Goal: Information Seeking & Learning: Find specific fact

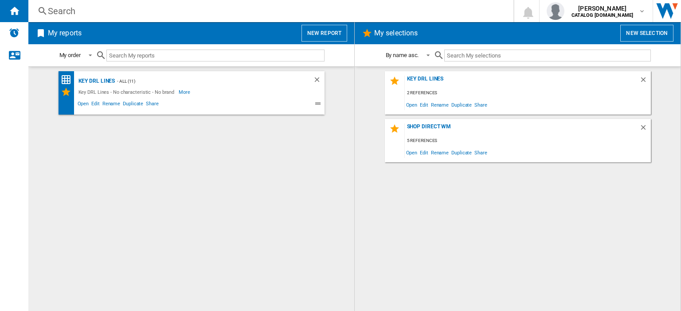
click at [53, 12] on div "Search" at bounding box center [269, 11] width 442 height 12
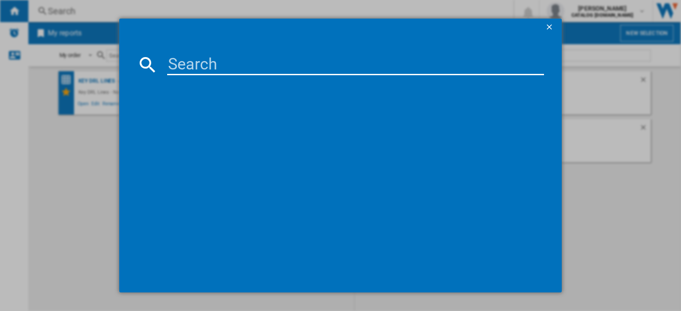
paste input "hpkh1261w4uk"
type input "hpkh1261w4uk"
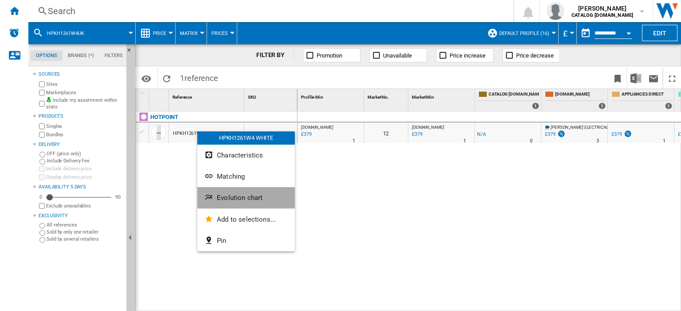
click at [234, 195] on span "Evolution chart" at bounding box center [240, 198] width 46 height 8
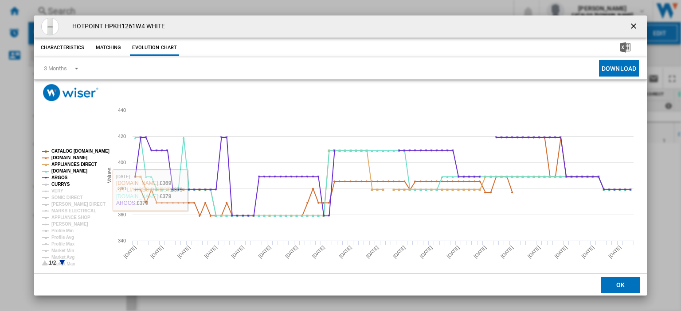
click at [58, 183] on tspan "CURRYS" at bounding box center [60, 184] width 19 height 5
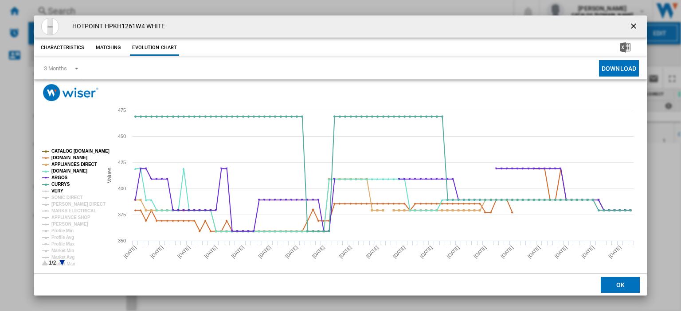
click at [57, 189] on tspan "VERY" at bounding box center [57, 191] width 12 height 5
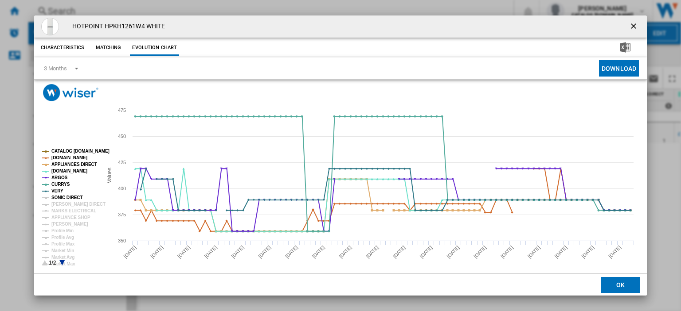
click at [60, 199] on tspan "SONIC DIRECT" at bounding box center [66, 197] width 31 height 5
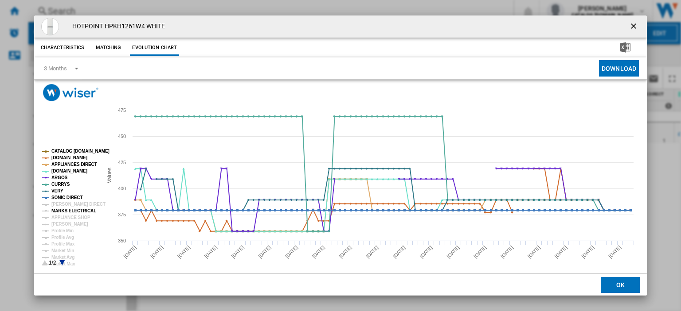
click at [60, 207] on tspan "HUGHES DIRECT" at bounding box center [78, 204] width 54 height 5
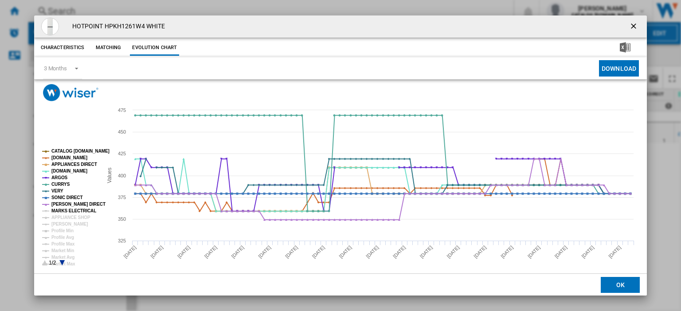
click at [61, 213] on tspan "MARKS ELECTRICAL" at bounding box center [73, 211] width 45 height 5
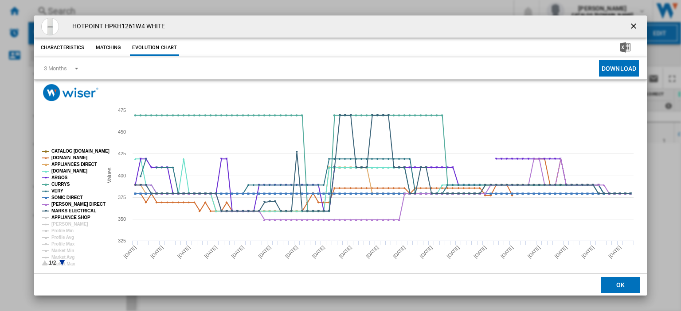
click at [61, 216] on tspan "APPLIANCE SHOP" at bounding box center [70, 217] width 39 height 5
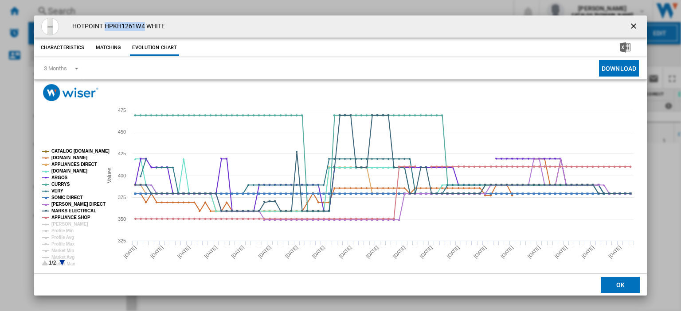
drag, startPoint x: 105, startPoint y: 26, endPoint x: 144, endPoint y: 25, distance: 38.6
click at [144, 25] on h4 "HOTPOINT HPKH1261W4 WHITE" at bounding box center [116, 26] width 97 height 9
copy h4 "HPKH1261W4"
click at [629, 26] on ng-md-icon "getI18NText('BUTTONS.CLOSE_DIALOG')" at bounding box center [634, 27] width 11 height 11
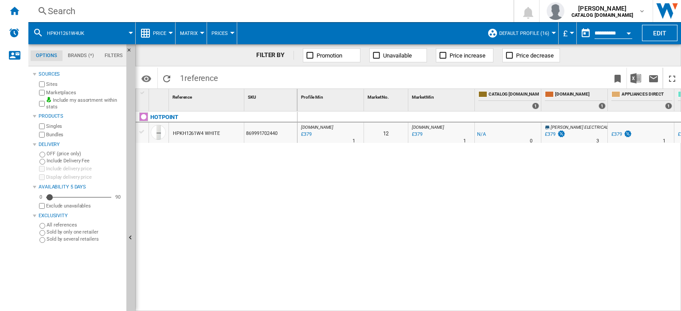
click at [58, 12] on div "Search" at bounding box center [269, 11] width 442 height 12
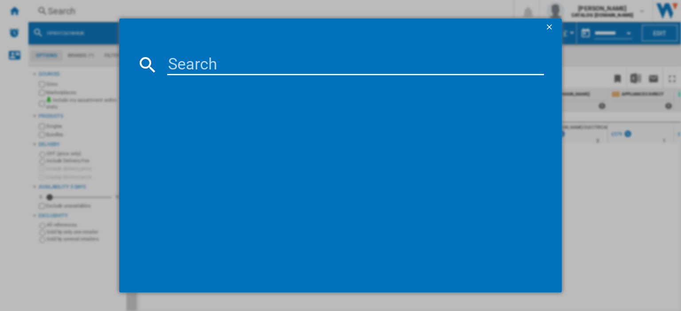
type input "HPKF 6353 XBR4UK"
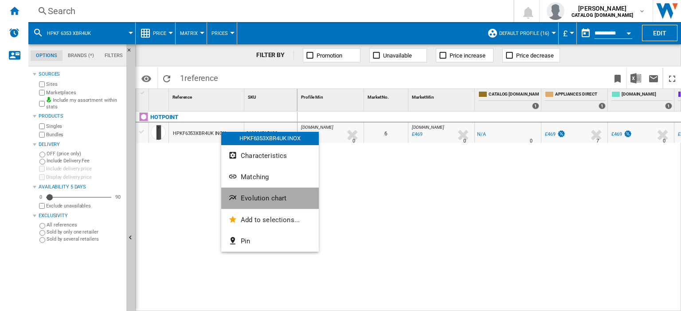
click at [244, 201] on span "Evolution chart" at bounding box center [264, 199] width 46 height 8
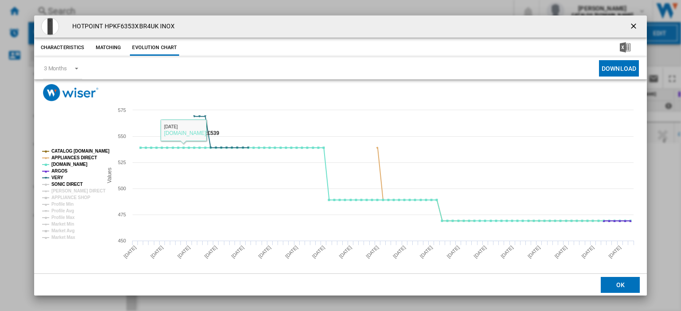
click at [70, 184] on tspan "SONIC DIRECT" at bounding box center [66, 184] width 31 height 5
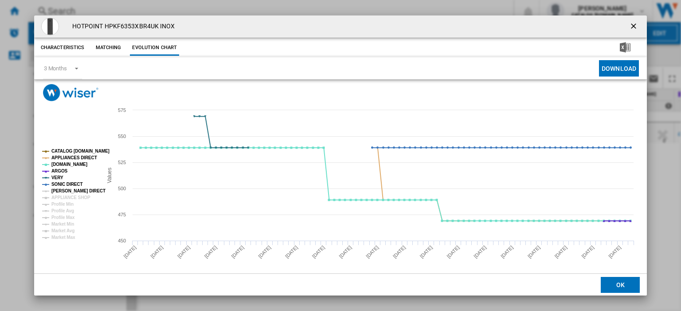
click at [69, 189] on tspan "HUGHES DIRECT" at bounding box center [78, 191] width 54 height 5
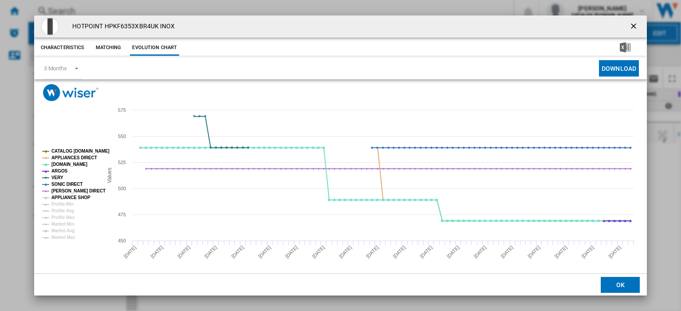
click at [70, 195] on tspan "APPLIANCE SHOP" at bounding box center [70, 197] width 39 height 5
click at [629, 23] on ng-md-icon "getI18NText('BUTTONS.CLOSE_DIALOG')" at bounding box center [634, 27] width 11 height 11
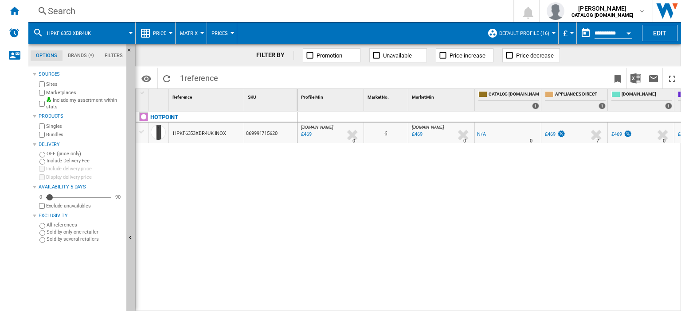
click at [58, 12] on div "Search" at bounding box center [269, 11] width 442 height 12
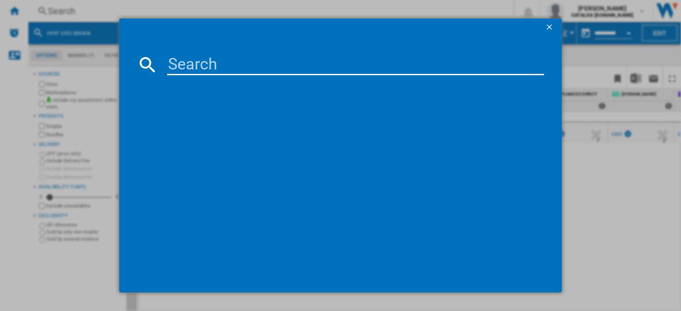
type input "HPKF 6353 XP4UK"
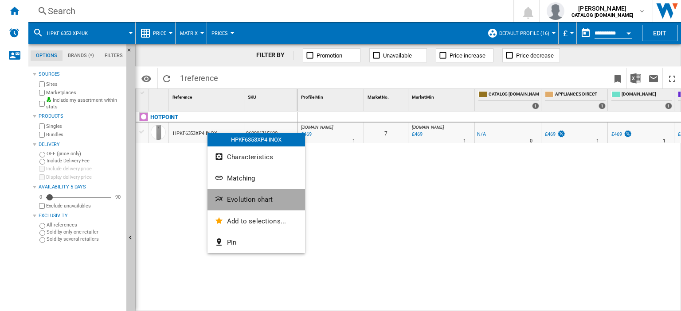
click at [236, 200] on span "Evolution chart" at bounding box center [250, 200] width 46 height 8
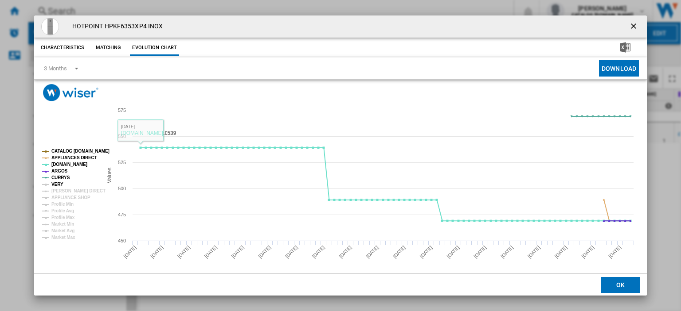
click at [55, 184] on tspan "VERY" at bounding box center [57, 184] width 12 height 5
click at [58, 190] on tspan "HUGHES DIRECT" at bounding box center [78, 191] width 54 height 5
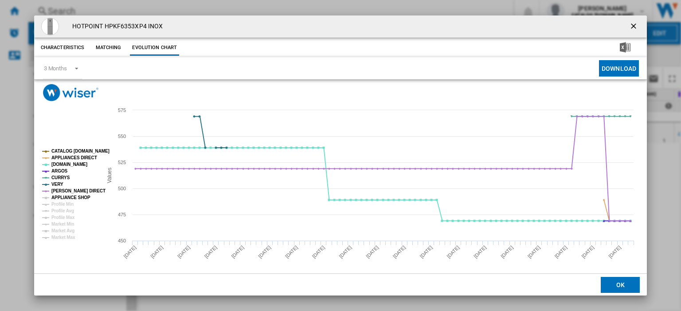
click at [60, 195] on tspan "APPLIANCE SHOP" at bounding box center [70, 197] width 39 height 5
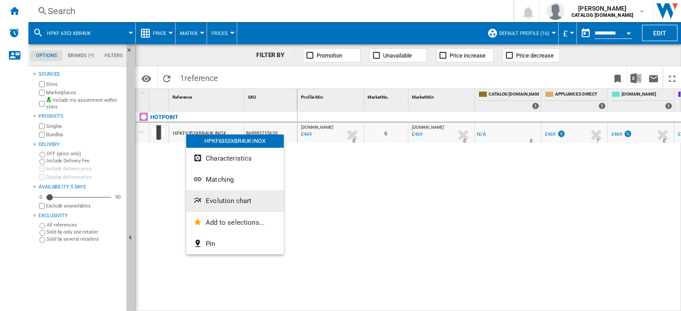
click at [218, 199] on span "Evolution chart" at bounding box center [229, 201] width 46 height 8
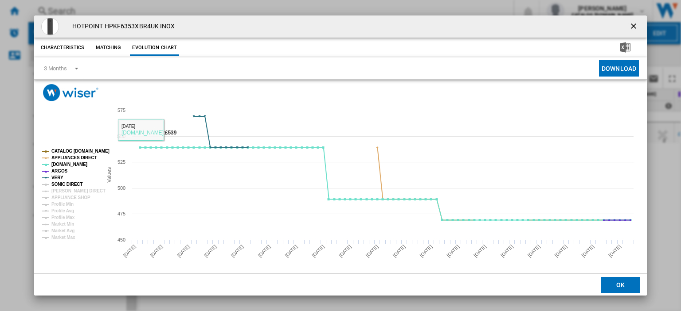
click at [58, 185] on tspan "SONIC DIRECT" at bounding box center [66, 184] width 31 height 5
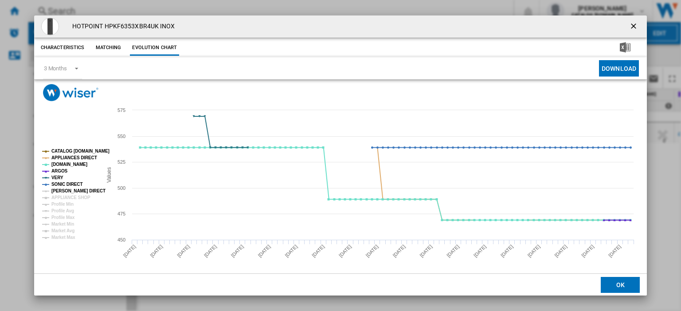
click at [60, 192] on tspan "HUGHES DIRECT" at bounding box center [78, 191] width 54 height 5
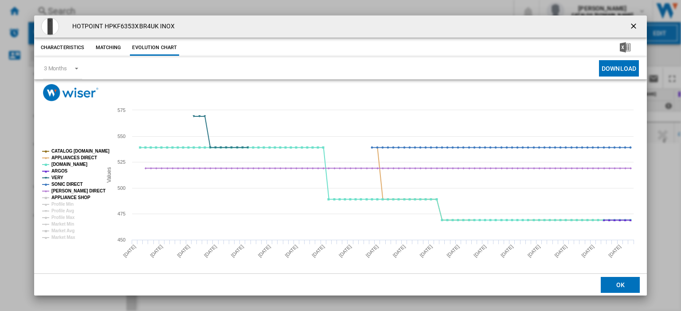
drag, startPoint x: 61, startPoint y: 195, endPoint x: 177, endPoint y: 222, distance: 118.7
click at [61, 195] on tspan "APPLIANCE SHOP" at bounding box center [70, 197] width 39 height 5
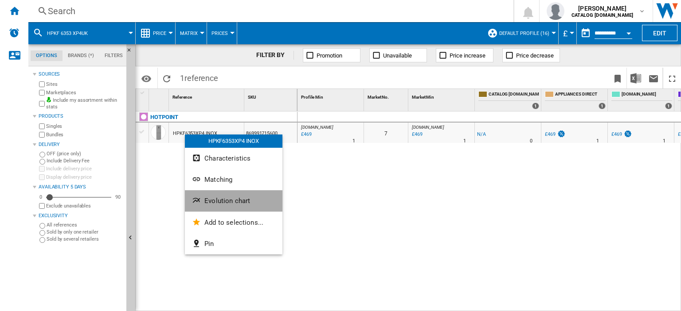
click at [217, 203] on span "Evolution chart" at bounding box center [227, 201] width 46 height 8
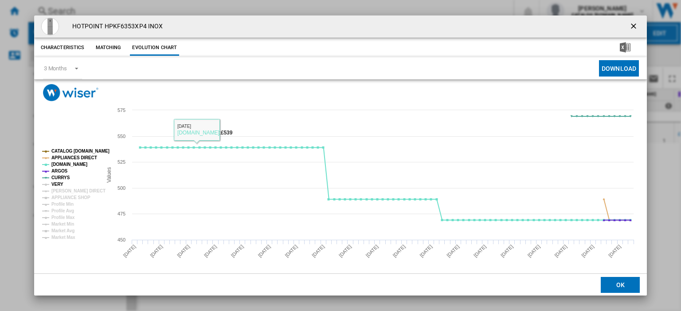
click at [58, 184] on tspan "VERY" at bounding box center [57, 184] width 12 height 5
click at [66, 191] on tspan "HUGHES DIRECT" at bounding box center [78, 191] width 54 height 5
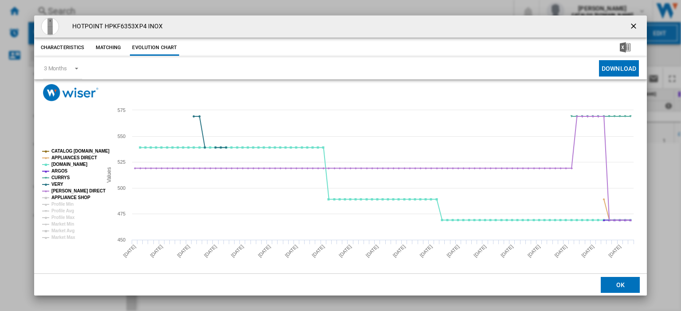
click at [66, 196] on tspan "APPLIANCE SHOP" at bounding box center [70, 197] width 39 height 5
click at [630, 26] on ng-md-icon "getI18NText('BUTTONS.CLOSE_DIALOG')" at bounding box center [634, 27] width 11 height 11
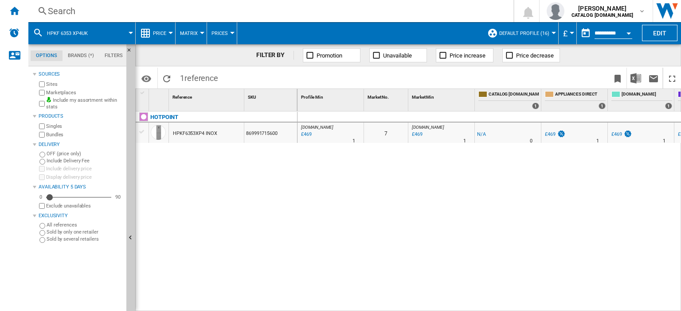
click at [55, 10] on div "Search" at bounding box center [269, 11] width 442 height 12
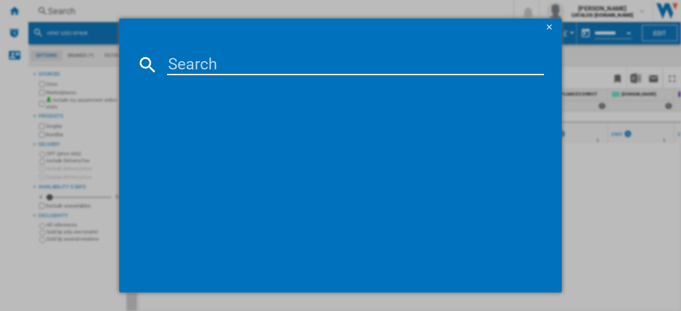
type input "HPK 26363 XBR5UK"
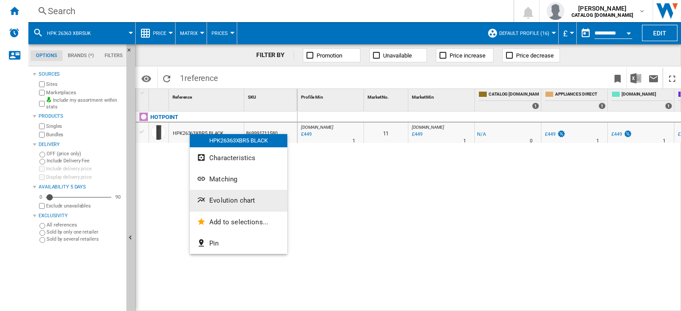
click at [232, 202] on span "Evolution chart" at bounding box center [232, 201] width 46 height 8
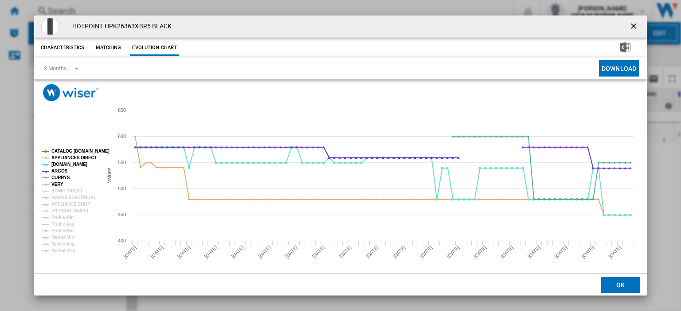
click at [58, 186] on tspan "VERY" at bounding box center [57, 184] width 12 height 5
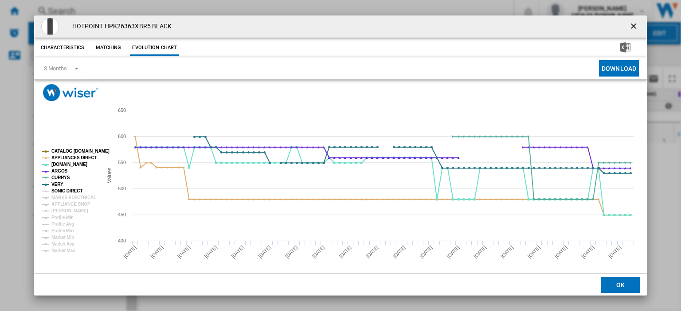
click at [58, 192] on tspan "SONIC DIRECT" at bounding box center [66, 191] width 31 height 5
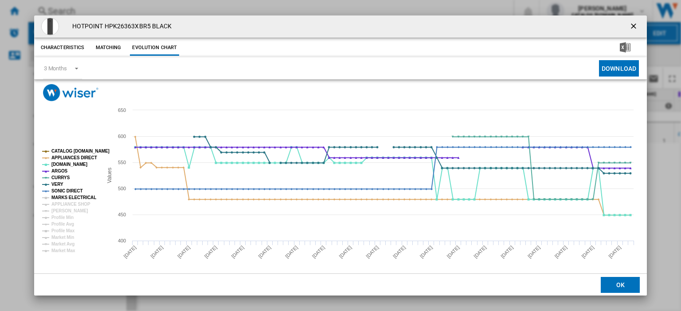
click at [59, 196] on tspan "MARKS ELECTRICAL" at bounding box center [73, 197] width 45 height 5
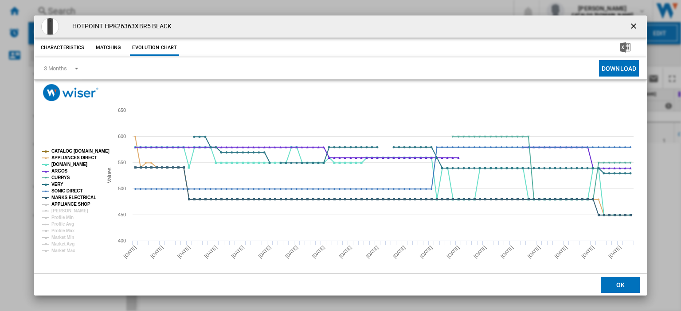
click at [60, 202] on tspan "APPLIANCE SHOP" at bounding box center [70, 204] width 39 height 5
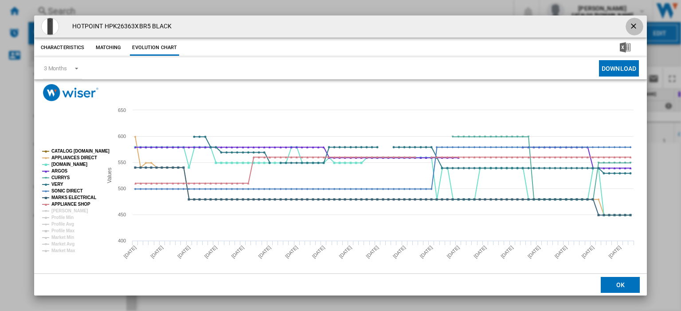
click at [629, 25] on ng-md-icon "getI18NText('BUTTONS.CLOSE_DIALOG')" at bounding box center [634, 27] width 11 height 11
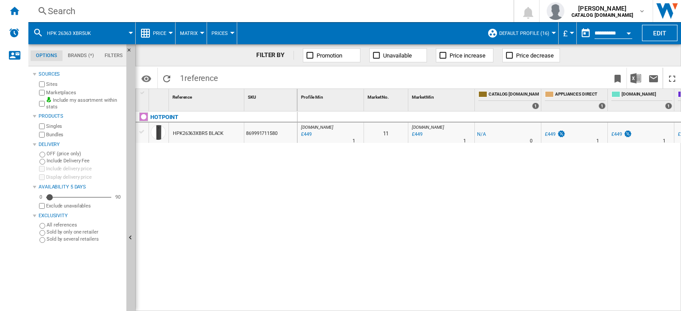
click at [54, 10] on div "Search" at bounding box center [269, 11] width 442 height 12
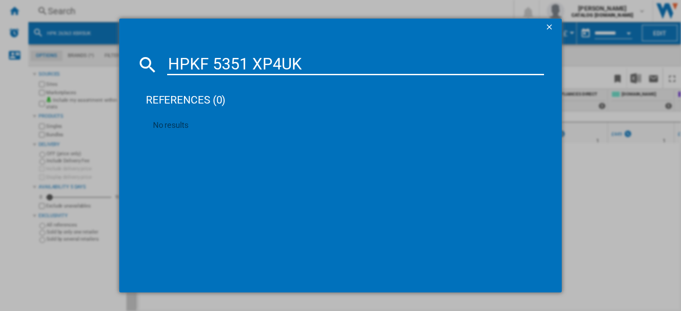
click at [213, 62] on input "HPKF 5351 XP4UK" at bounding box center [355, 64] width 377 height 21
click at [248, 64] on input "HPKF5351 XP4UK" at bounding box center [355, 64] width 377 height 21
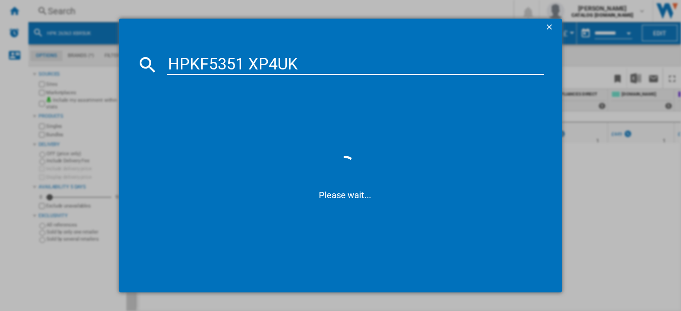
type input "HPKF5351XP4UK"
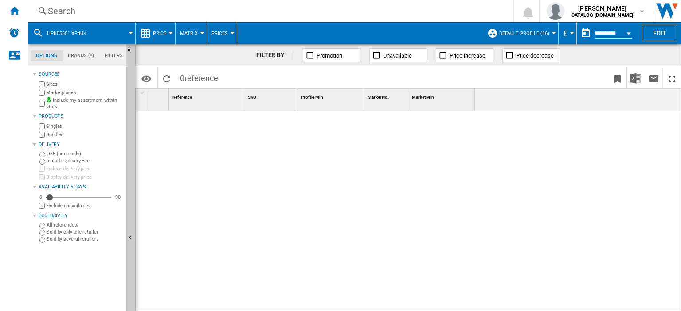
click at [65, 34] on span "HPKF5351 XP4UK" at bounding box center [66, 34] width 39 height 6
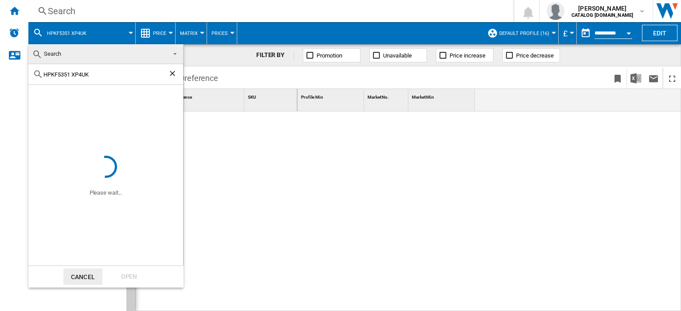
click at [73, 73] on input "HPKF5351 XP4UK" at bounding box center [105, 74] width 125 height 7
drag, startPoint x: 91, startPoint y: 72, endPoint x: 38, endPoint y: 72, distance: 53.2
click at [38, 72] on div "HPKF5351XP4UK" at bounding box center [105, 74] width 155 height 21
type input "HPKF5351XP4UK"
click at [58, 36] on md-backdrop at bounding box center [340, 155] width 681 height 311
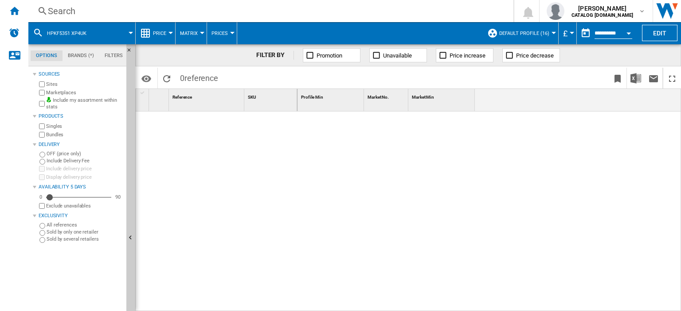
click at [51, 12] on div "Search" at bounding box center [269, 11] width 442 height 12
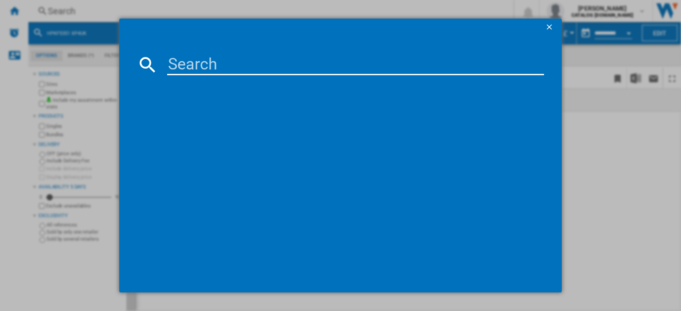
paste input "HPKF5351XP4UK"
type input "HPKF5351XP4"
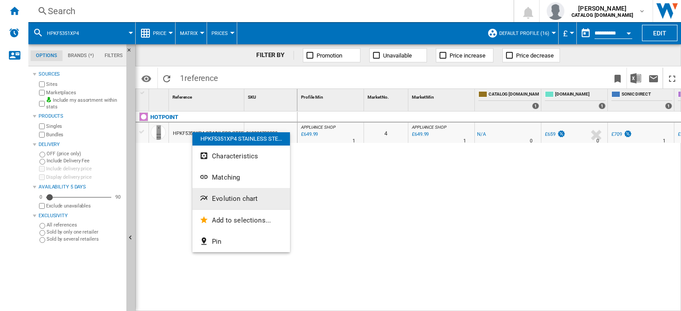
click at [230, 196] on span "Evolution chart" at bounding box center [235, 199] width 46 height 8
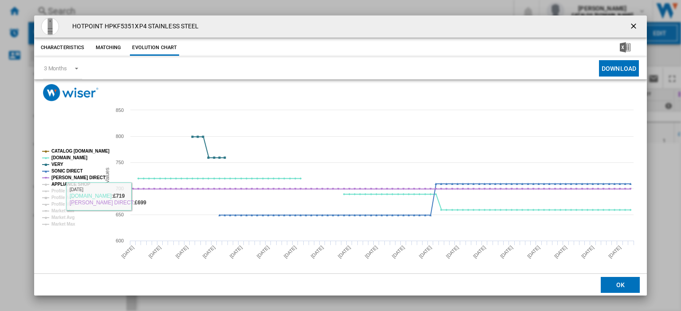
drag, startPoint x: 66, startPoint y: 185, endPoint x: 76, endPoint y: 190, distance: 11.1
click at [66, 184] on tspan "APPLIANCE SHOP" at bounding box center [70, 184] width 39 height 5
